Goal: Transaction & Acquisition: Purchase product/service

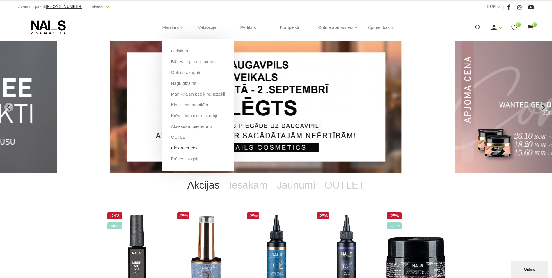
click at [180, 147] on link "Elektroierīces" at bounding box center [184, 148] width 26 height 6
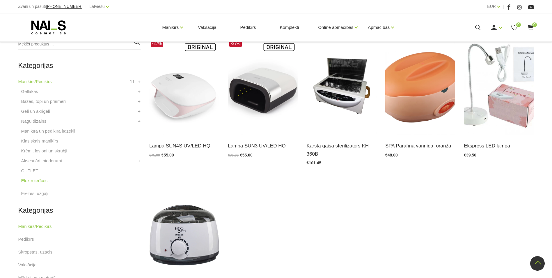
scroll to position [116, 0]
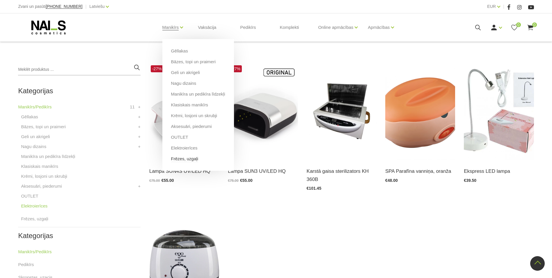
click at [184, 159] on link "Frēzes, uzgaļi" at bounding box center [184, 158] width 27 height 6
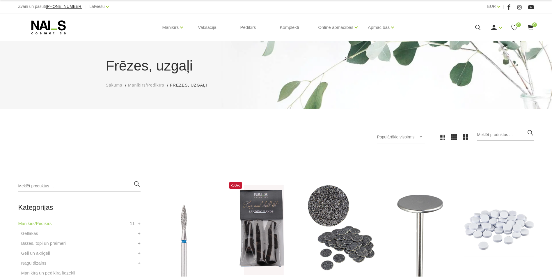
click at [480, 25] on icon at bounding box center [478, 27] width 7 height 7
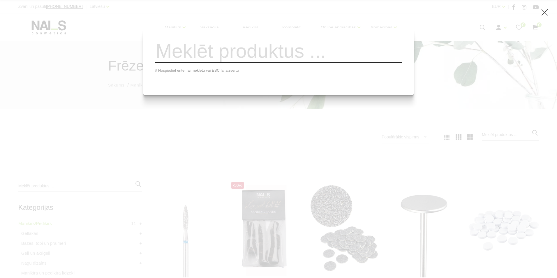
click at [288, 139] on div "# Nospiediet enter lai meklētu vai ESC lai aizvērtu" at bounding box center [278, 139] width 557 height 278
click at [270, 158] on div "# Nospiediet enter lai meklētu vai ESC lai aizvērtu" at bounding box center [278, 139] width 557 height 278
click at [216, 60] on input "search" at bounding box center [278, 51] width 247 height 24
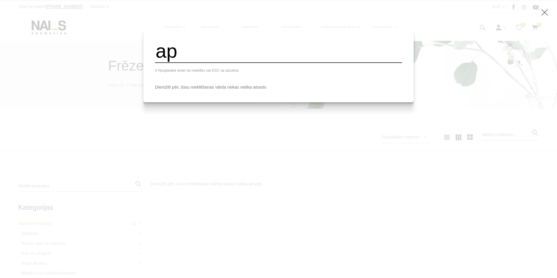
type input "a"
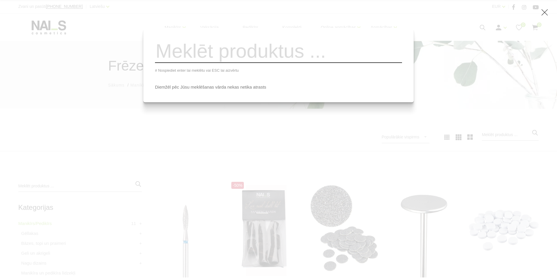
click at [259, 148] on div "# Nospiediet enter lai meklētu vai ESC lai aizvērtu Diemžēl pēc Jūsu meklēšanas…" at bounding box center [278, 139] width 557 height 278
click at [173, 113] on div "# Nospiediet enter lai meklētu vai ESC lai aizvērtu Diemžēl pēc Jūsu meklēšanas…" at bounding box center [278, 139] width 557 height 278
click at [450, 65] on div "# Nospiediet enter lai meklētu vai ESC lai aizvērtu Diemžēl pēc Jūsu meklēšanas…" at bounding box center [278, 139] width 557 height 278
click at [540, 13] on div "# Nospiediet enter lai meklētu vai ESC lai aizvērtu Diemžēl pēc Jūsu meklēšanas…" at bounding box center [278, 139] width 557 height 278
click at [545, 13] on use at bounding box center [544, 12] width 6 height 6
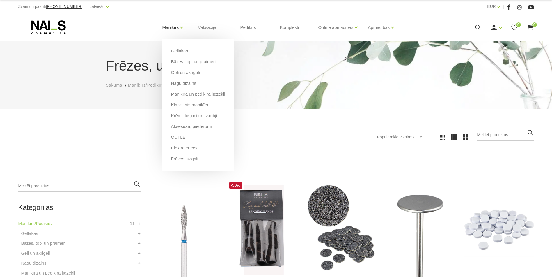
click at [171, 26] on link "Manikīrs" at bounding box center [170, 27] width 17 height 23
click at [165, 26] on link "Manikīrs" at bounding box center [170, 27] width 17 height 23
click at [169, 26] on link "Manikīrs" at bounding box center [170, 27] width 17 height 23
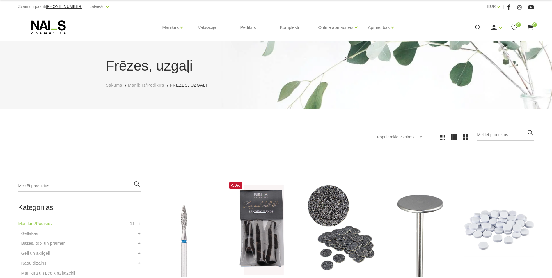
click at [52, 27] on icon at bounding box center [48, 27] width 61 height 15
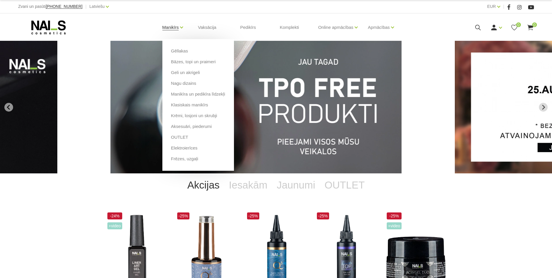
click at [173, 27] on link "Manikīrs" at bounding box center [170, 27] width 17 height 23
click li "Manikīrs Gēllakas Bāzes, topi un praimeri Geli un akrigeli Nagu dizains Manikīr…"
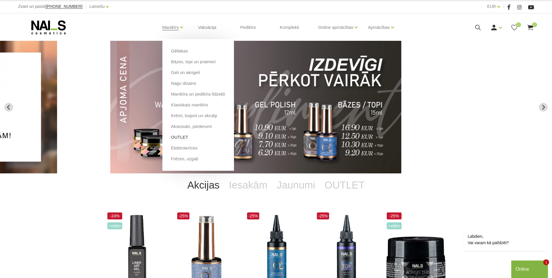
click link "OUTLET"
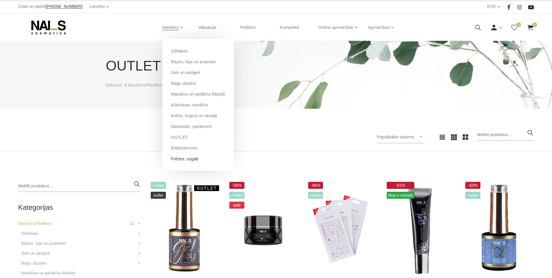
click at [179, 158] on link "Frēzes, uzgaļi" at bounding box center [184, 158] width 27 height 6
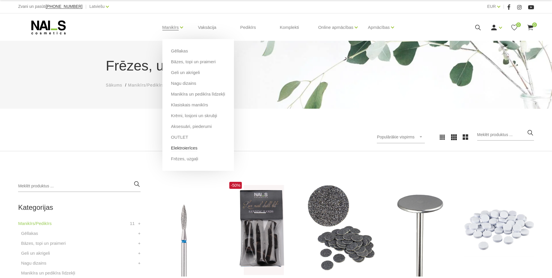
click at [180, 148] on link "Elektroierīces" at bounding box center [184, 148] width 26 height 6
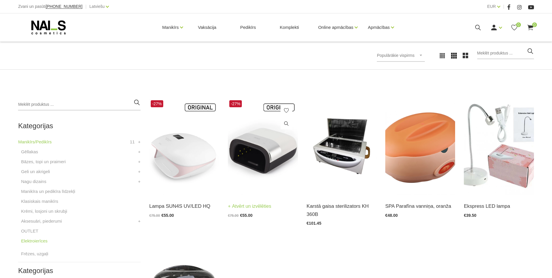
scroll to position [87, 0]
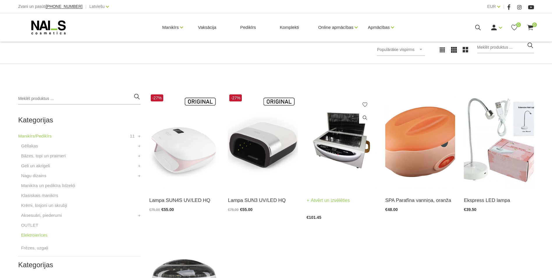
click at [345, 142] on img at bounding box center [342, 141] width 70 height 96
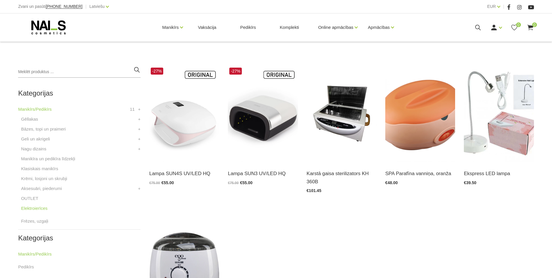
scroll to position [233, 0]
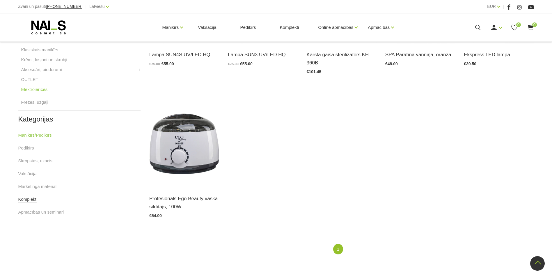
click at [33, 201] on link "Komplekti" at bounding box center [27, 199] width 19 height 7
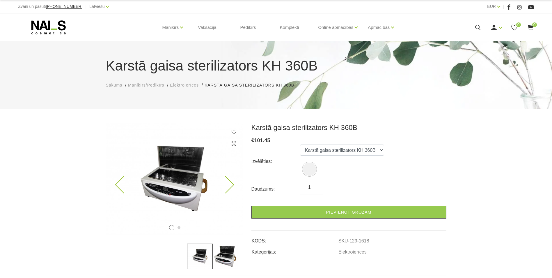
click at [227, 182] on icon at bounding box center [225, 184] width 17 height 17
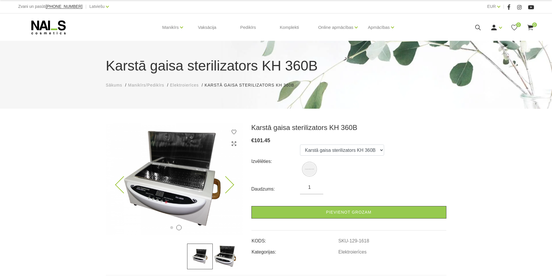
click at [230, 180] on img at bounding box center [174, 179] width 137 height 112
click at [120, 187] on icon at bounding box center [123, 184] width 17 height 17
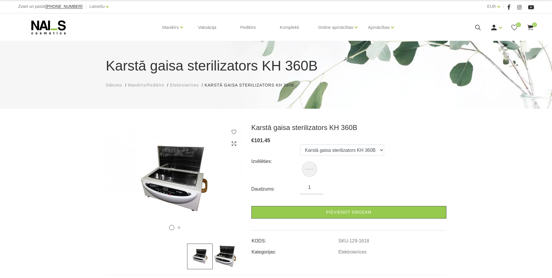
click at [221, 261] on img at bounding box center [226, 256] width 26 height 26
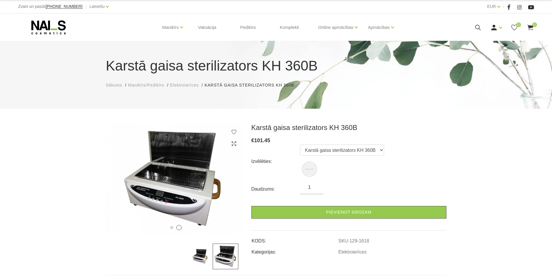
click at [207, 259] on img at bounding box center [200, 256] width 26 height 26
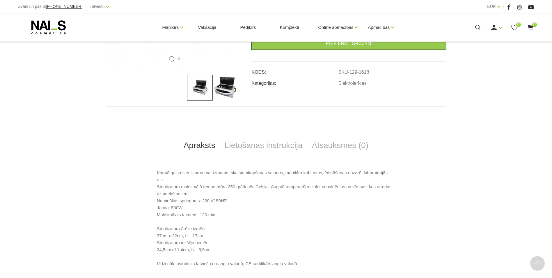
scroll to position [175, 0]
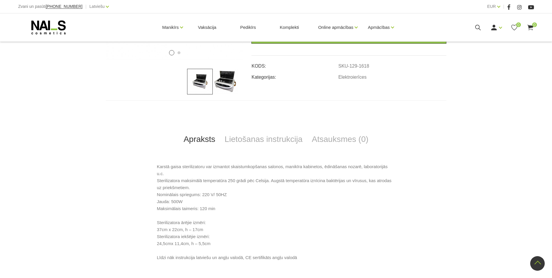
drag, startPoint x: 102, startPoint y: 184, endPoint x: 107, endPoint y: 181, distance: 5.4
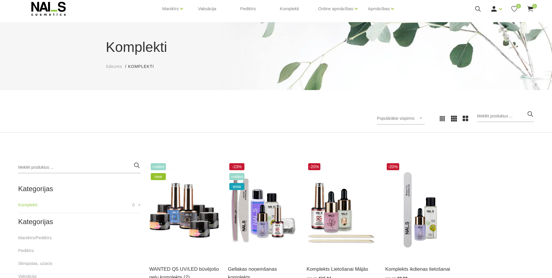
scroll to position [29, 0]
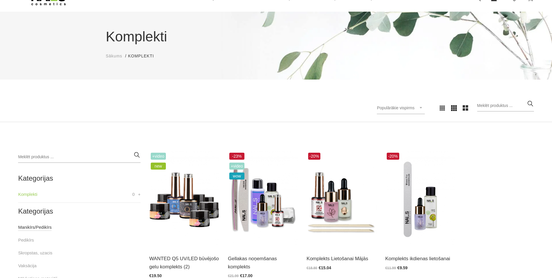
click at [29, 228] on link "Manikīrs/Pedikīrs" at bounding box center [34, 227] width 33 height 7
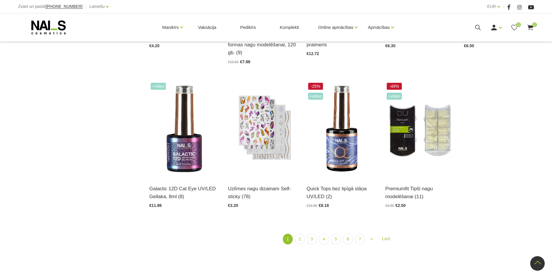
scroll to position [699, 0]
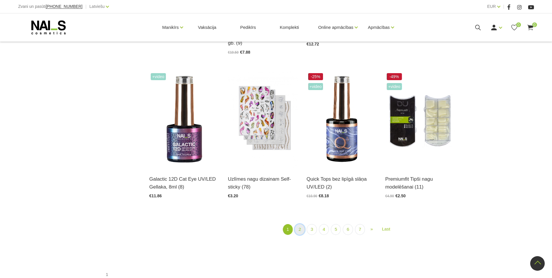
click at [299, 226] on link "2" at bounding box center [300, 229] width 10 height 11
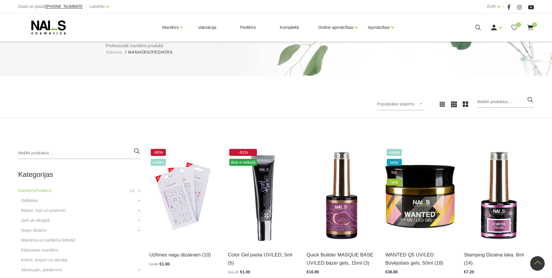
scroll to position [39, 0]
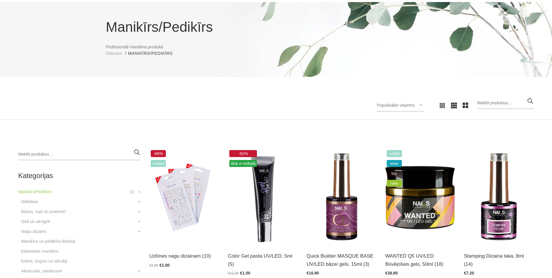
click at [420, 103] on div "Populārākie vispirms Populārākie vispirms Jaunumi Lētākais vispirms Dārgākais v…" at bounding box center [401, 105] width 48 height 12
click at [409, 155] on li "Dārgākais vispirms" at bounding box center [407, 155] width 55 height 12
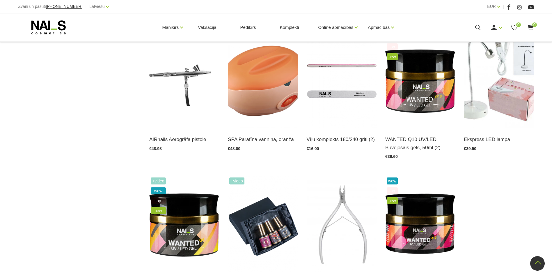
scroll to position [505, 0]
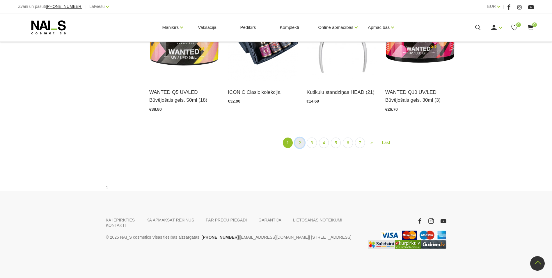
click at [303, 148] on link "2" at bounding box center [300, 142] width 10 height 11
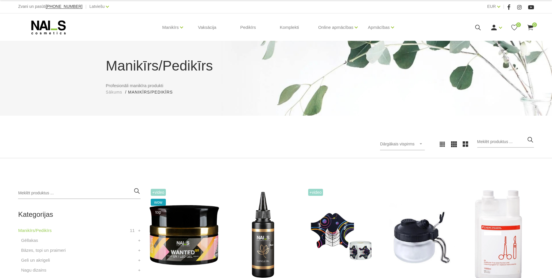
click at [44, 23] on use at bounding box center [48, 27] width 34 height 14
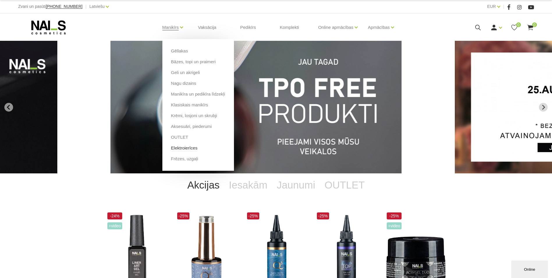
click at [178, 149] on link "Elektroierīces" at bounding box center [184, 148] width 26 height 6
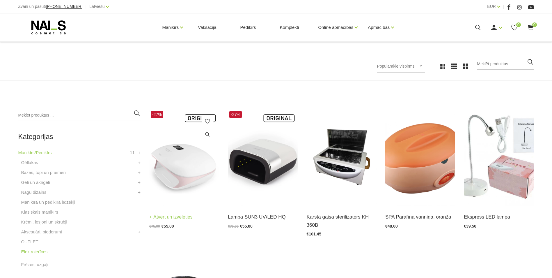
scroll to position [87, 0]
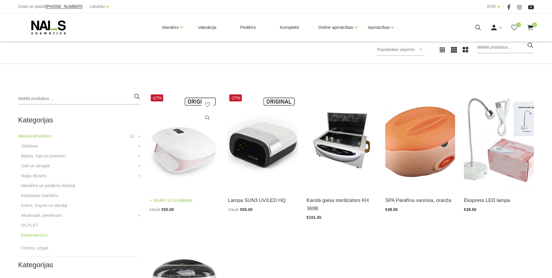
click at [176, 156] on img at bounding box center [184, 141] width 70 height 96
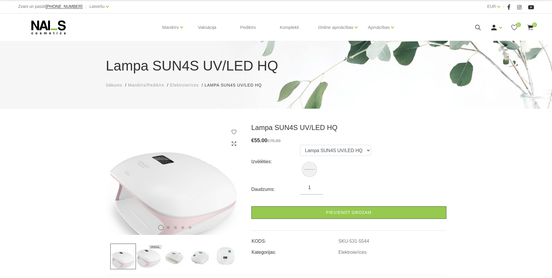
drag, startPoint x: 150, startPoint y: 80, endPoint x: 152, endPoint y: 75, distance: 5.4
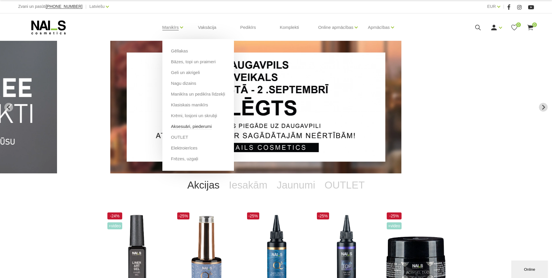
click at [197, 128] on link "Aksesuāri, piederumi" at bounding box center [191, 126] width 41 height 6
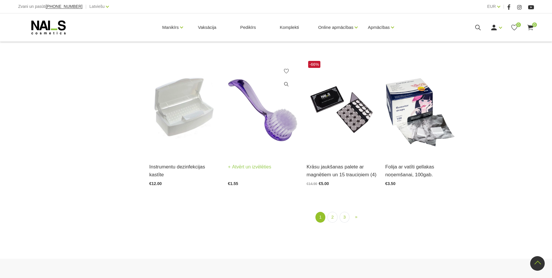
scroll to position [728, 0]
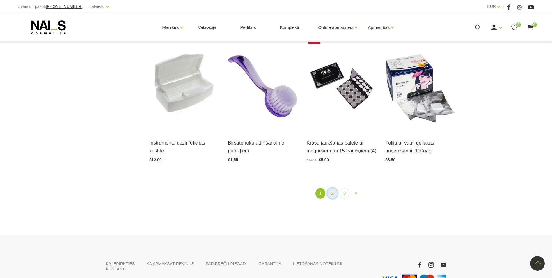
click at [332, 192] on link "2" at bounding box center [333, 193] width 10 height 11
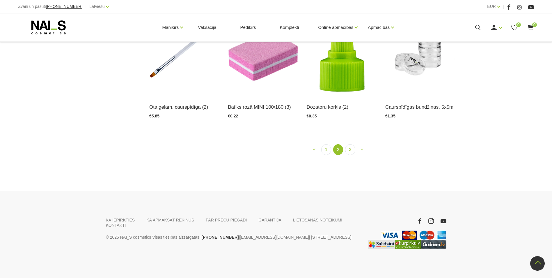
scroll to position [756, 0]
click at [349, 153] on link "3" at bounding box center [350, 149] width 10 height 11
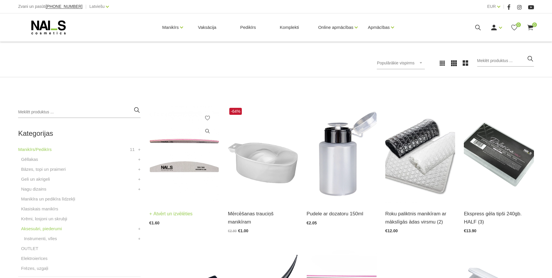
scroll to position [154, 0]
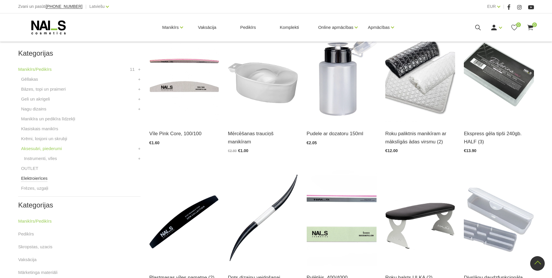
click at [43, 177] on link "Elektroierīces" at bounding box center [34, 178] width 26 height 7
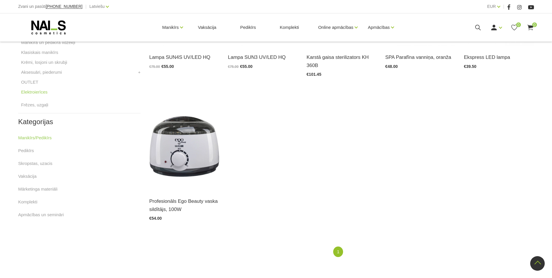
scroll to position [233, 0]
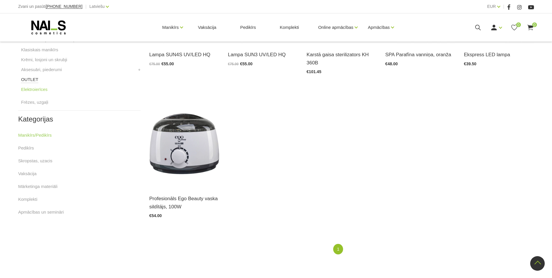
click at [33, 82] on link "OUTLET" at bounding box center [29, 79] width 17 height 7
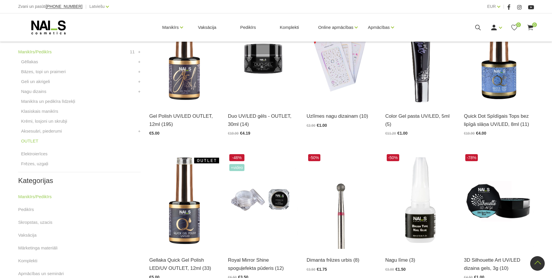
scroll to position [175, 0]
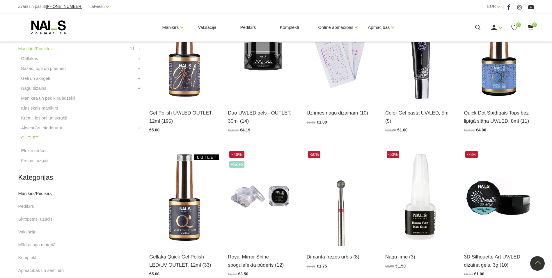
click at [37, 194] on link "Manikīrs/Pedikīrs" at bounding box center [34, 193] width 33 height 7
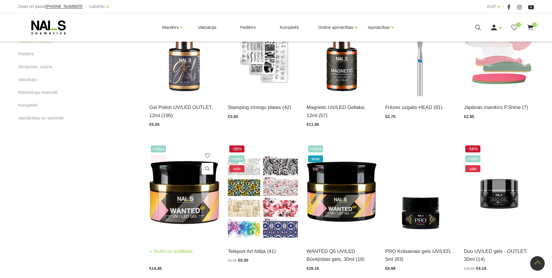
scroll to position [232, 0]
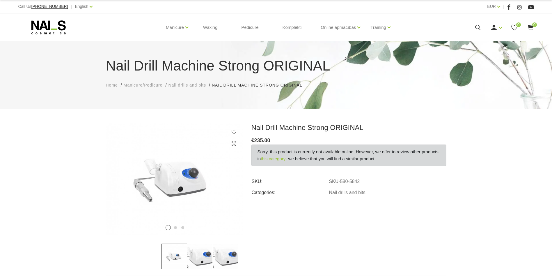
drag, startPoint x: 305, startPoint y: 157, endPoint x: 388, endPoint y: 157, distance: 83.3
click at [388, 157] on div "Sorry, this product is currently not available online. However, we offer to rev…" at bounding box center [349, 155] width 195 height 22
click at [445, 189] on td "Nail drills and bits" at bounding box center [388, 190] width 118 height 11
